Goal: Task Accomplishment & Management: Use online tool/utility

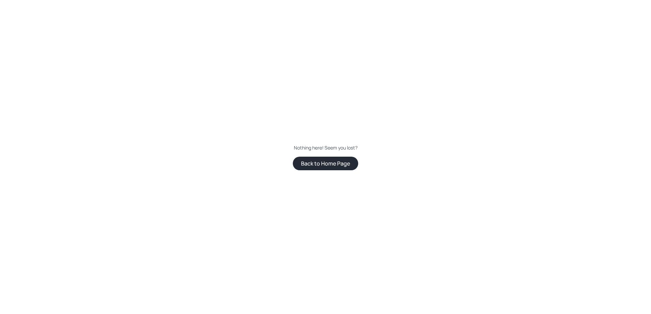
click at [317, 163] on button "Back to Home Page" at bounding box center [325, 164] width 65 height 14
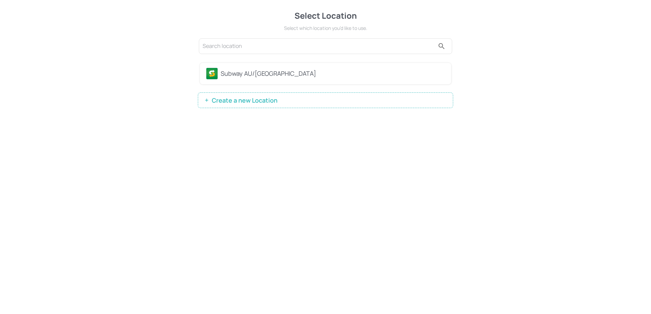
click at [269, 76] on div "Subway AU/[GEOGRAPHIC_DATA]" at bounding box center [332, 73] width 224 height 9
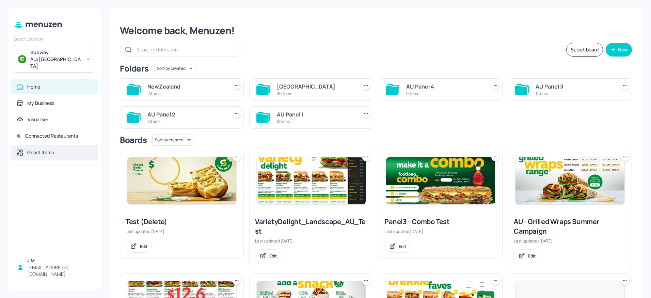
click at [34, 149] on div "Ghost Items" at bounding box center [40, 152] width 27 height 7
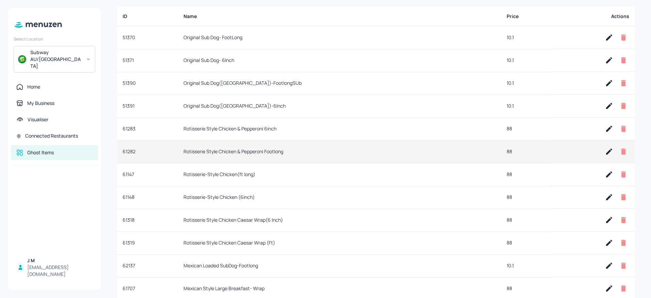
scroll to position [29, 0]
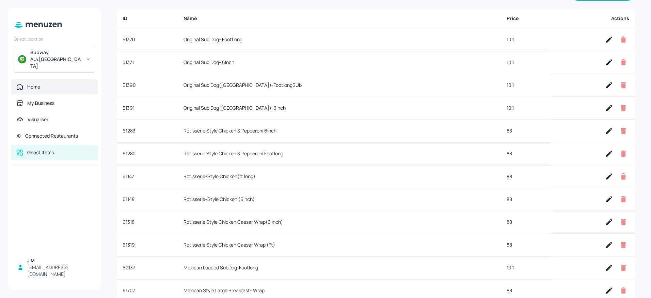
click at [42, 79] on div "Home" at bounding box center [54, 86] width 87 height 15
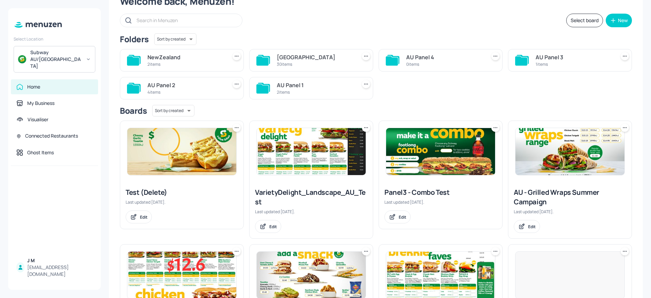
click at [302, 156] on img at bounding box center [311, 151] width 109 height 47
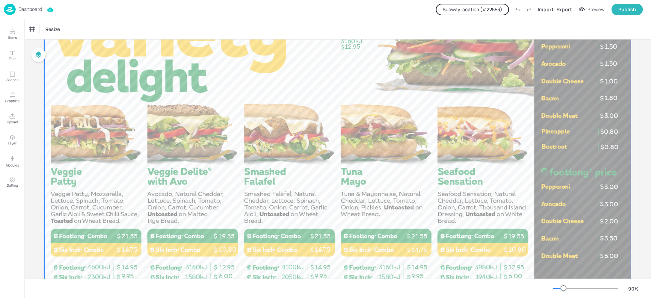
scroll to position [130, 0]
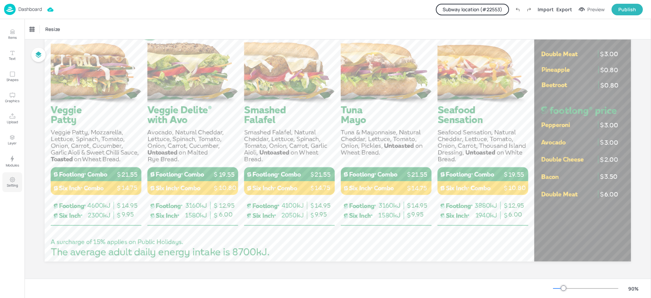
click at [9, 180] on icon "Setting" at bounding box center [12, 179] width 6 height 6
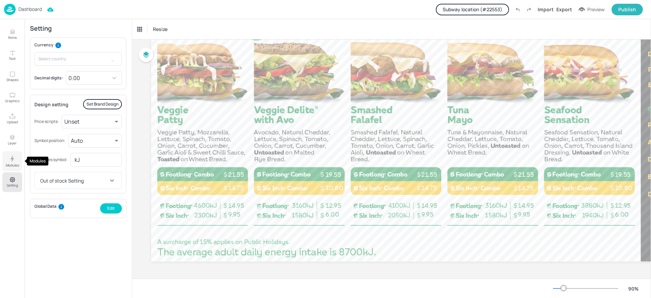
click at [13, 164] on p "Modules" at bounding box center [12, 165] width 13 height 5
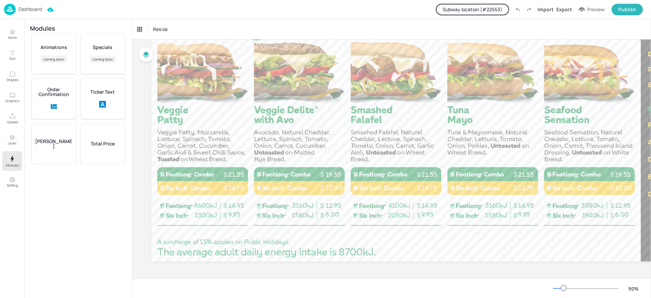
click at [99, 138] on div "Total Price" at bounding box center [102, 143] width 45 height 41
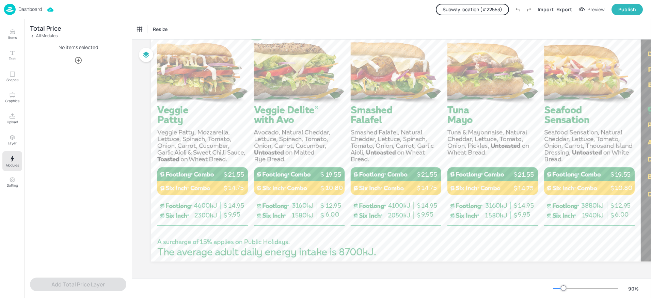
click at [80, 60] on icon "button" at bounding box center [78, 60] width 7 height 7
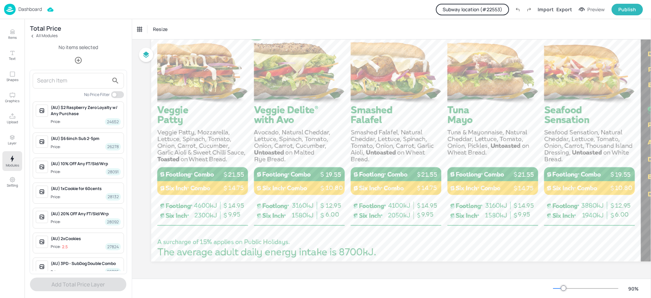
click at [70, 81] on input "text" at bounding box center [72, 80] width 71 height 11
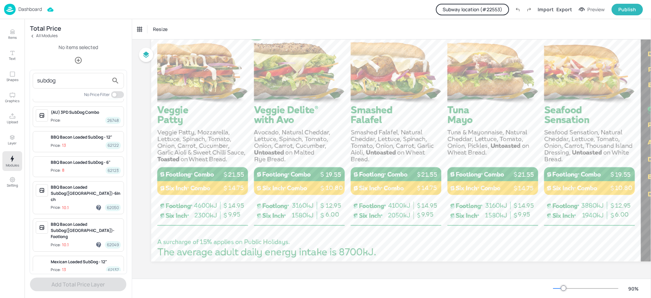
scroll to position [34, 0]
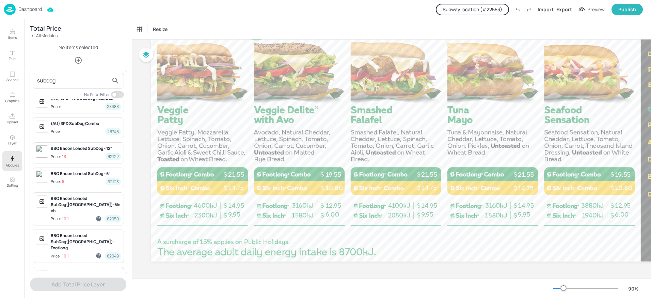
type input "subdog"
click at [80, 150] on div "BBQ Bacon Loaded SubDog - 12"" at bounding box center [86, 148] width 70 height 6
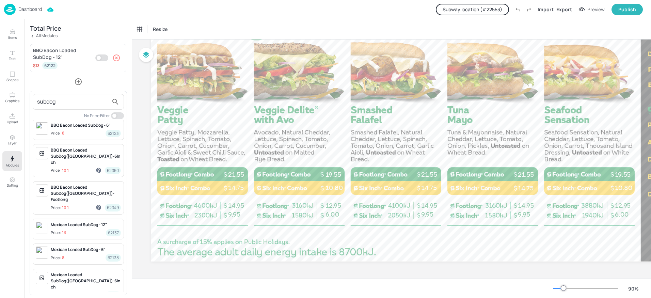
scroll to position [0, 0]
